Goal: Navigation & Orientation: Find specific page/section

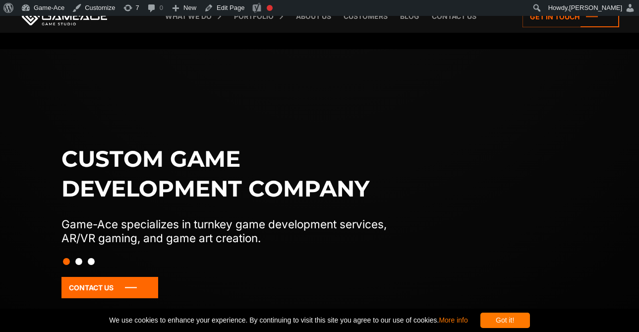
click at [82, 261] on div at bounding box center [320, 261] width 528 height 17
click at [78, 262] on button "Slide 2" at bounding box center [78, 261] width 7 height 17
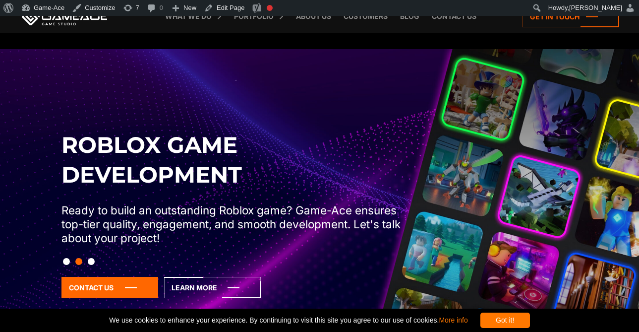
click at [92, 262] on button "Slide 3" at bounding box center [91, 261] width 7 height 17
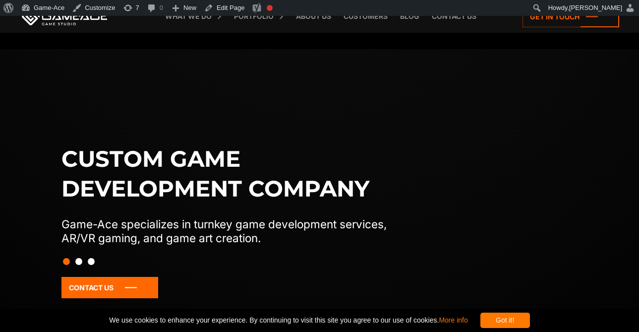
click at [92, 262] on button "Slide 3" at bounding box center [91, 261] width 7 height 17
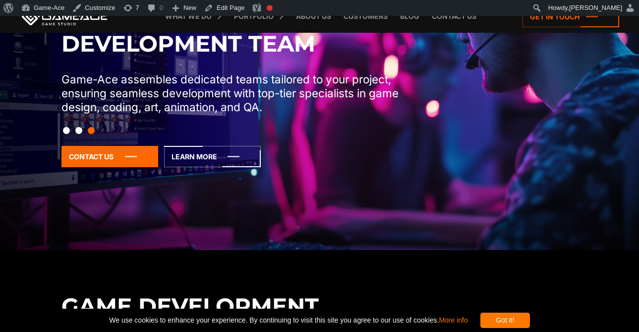
scroll to position [207, 0]
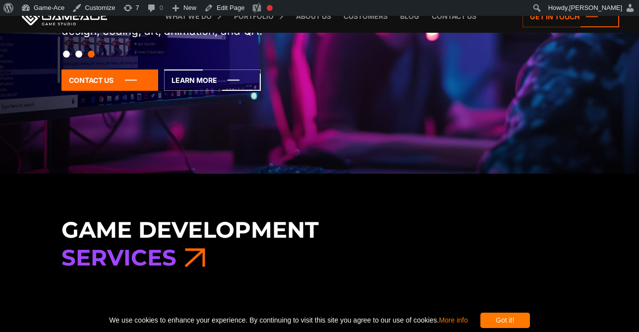
click at [516, 316] on div "Got it!" at bounding box center [506, 319] width 50 height 15
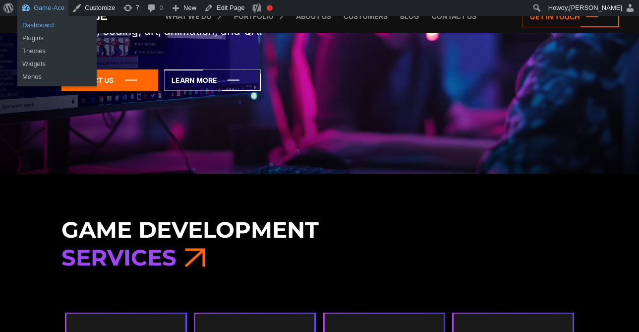
click at [47, 23] on link "Dashboard" at bounding box center [56, 25] width 79 height 13
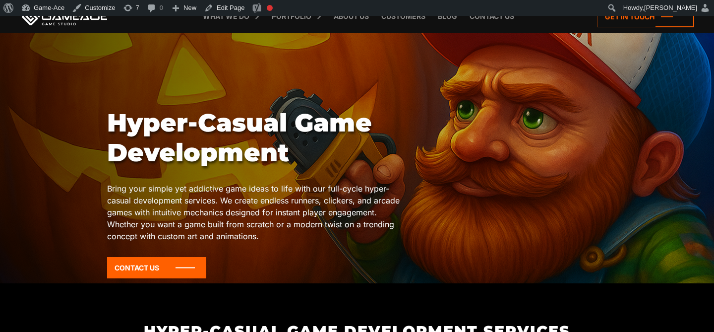
scroll to position [42, 0]
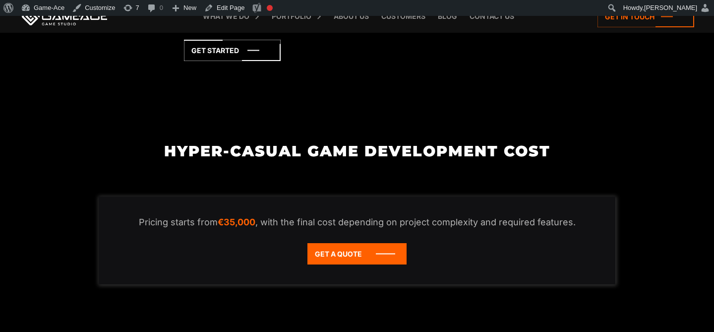
scroll to position [1288, 0]
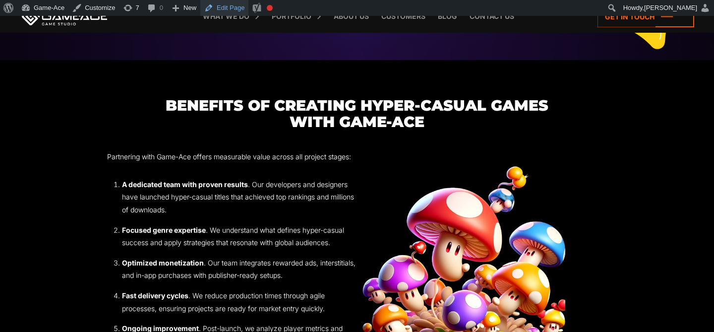
click at [235, 1] on link "Edit Page" at bounding box center [224, 8] width 48 height 16
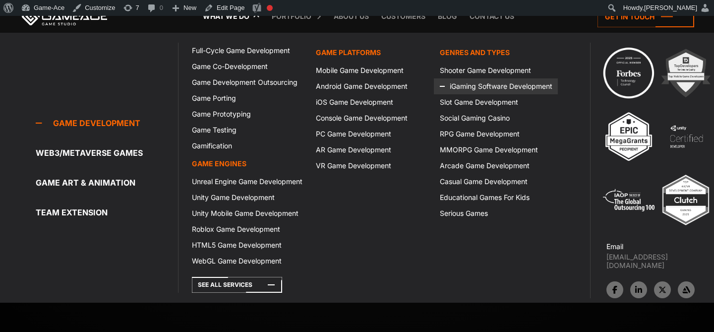
click at [468, 88] on link "iGaming Software Development" at bounding box center [496, 86] width 124 height 16
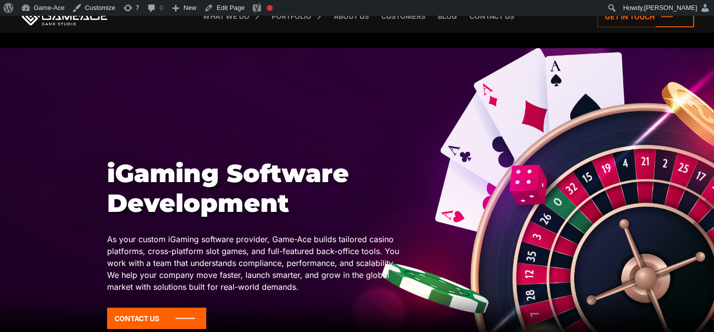
scroll to position [4, 0]
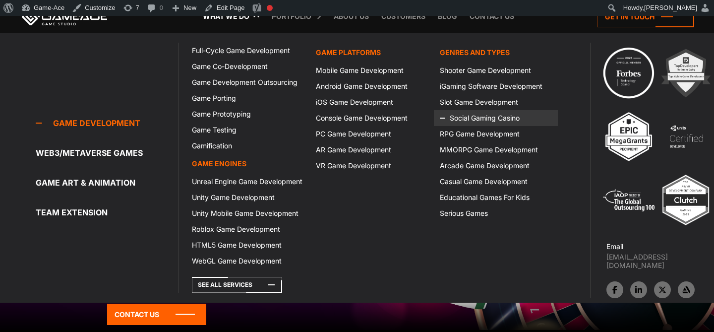
click at [467, 114] on link "Social Gaming Casino" at bounding box center [496, 118] width 124 height 16
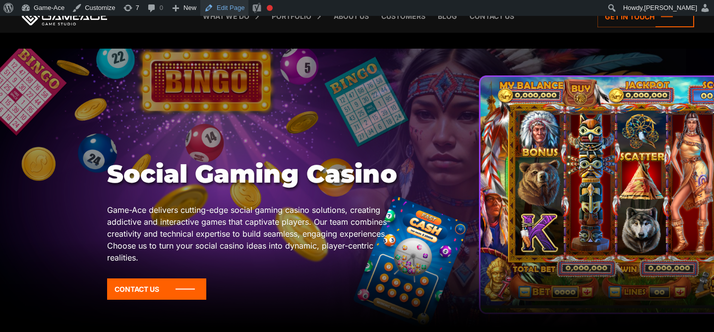
click at [236, 9] on link "Edit Page" at bounding box center [224, 8] width 48 height 16
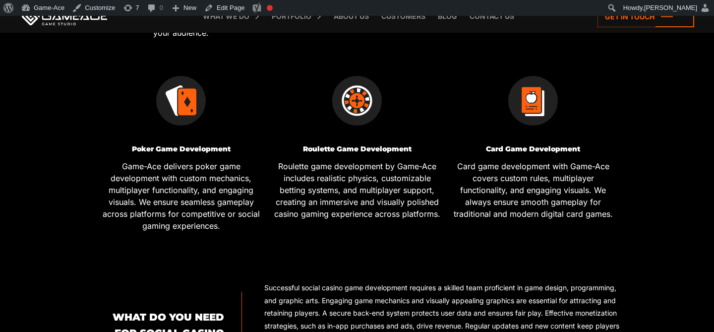
scroll to position [526, 0]
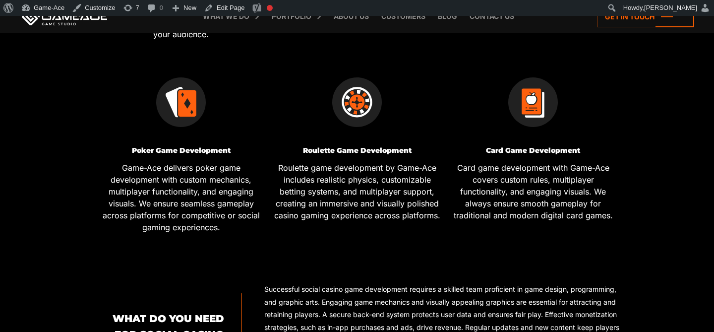
click at [499, 147] on h3 "Card Game Development" at bounding box center [533, 150] width 169 height 7
